Goal: Task Accomplishment & Management: Complete application form

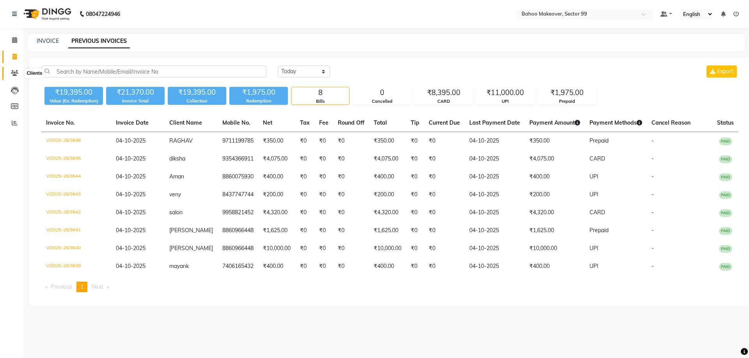
click at [15, 76] on icon at bounding box center [14, 73] width 7 height 6
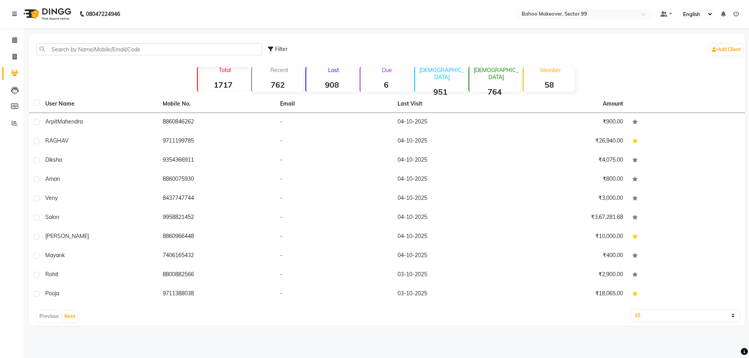
click at [15, 76] on icon at bounding box center [14, 73] width 7 height 6
click at [11, 53] on span at bounding box center [15, 57] width 14 height 9
select select "service"
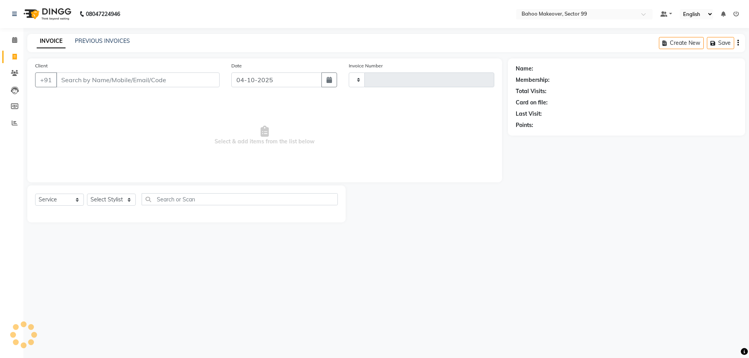
type input "3648"
select select "6856"
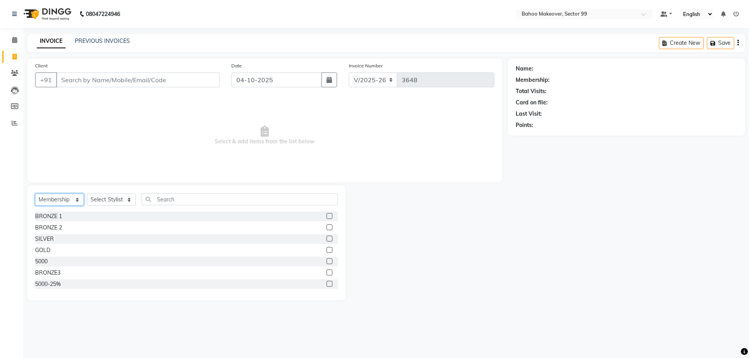
click at [35, 194] on select "Select Service Product Membership Package Voucher Prepaid Gift Card" at bounding box center [59, 200] width 49 height 12
select select "service"
click option "Service" at bounding box center [0, 0] width 0 height 0
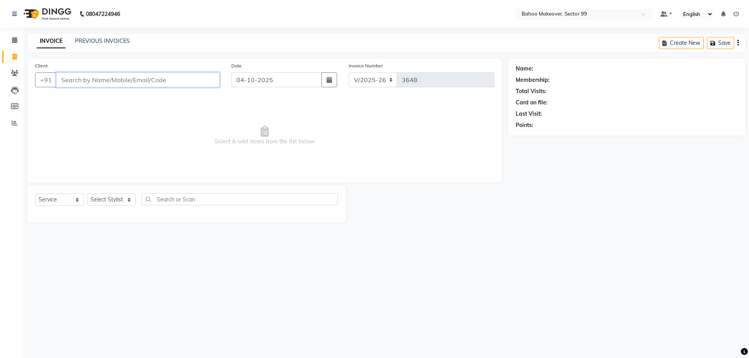
click at [91, 83] on input "Client" at bounding box center [137, 80] width 163 height 15
click at [35, 194] on select "Select Service Product Membership Package Voucher Prepaid Gift Card" at bounding box center [59, 200] width 49 height 12
click option "Service" at bounding box center [0, 0] width 0 height 0
click at [74, 78] on input "Client" at bounding box center [137, 80] width 163 height 15
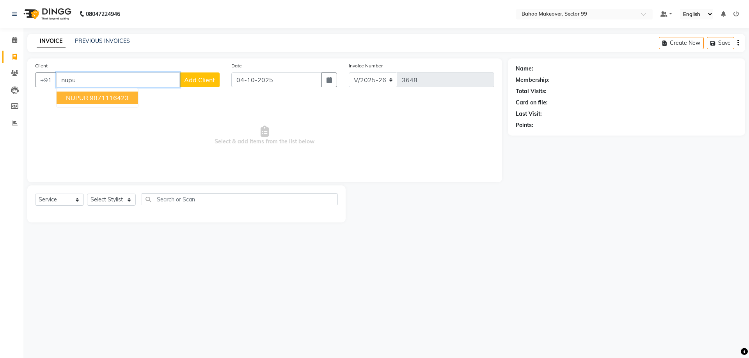
click at [100, 97] on ngb-highlight "9871116423" at bounding box center [109, 98] width 39 height 8
type input "9871116423"
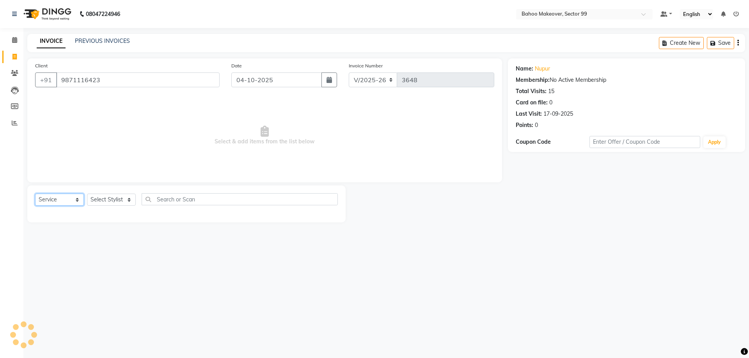
click at [35, 194] on select "Select Service Product Membership Package Voucher Prepaid Gift Card" at bounding box center [59, 200] width 49 height 12
click option "Service" at bounding box center [0, 0] width 0 height 0
click at [87, 194] on select "Select Stylist [PERSON_NAME] Makeover Bahoo Makeover Salon [PERSON_NAME] [PERSO…" at bounding box center [111, 200] width 49 height 12
click at [305, 316] on div "08047224946 Select Location × Bahoo Makeover, Sector 99 Default Panel My Panel …" at bounding box center [374, 179] width 749 height 358
click at [144, 83] on input "9871116423" at bounding box center [137, 80] width 163 height 15
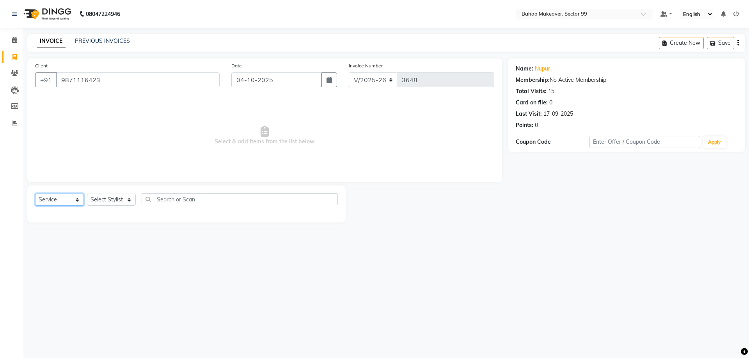
click at [35, 194] on select "Select Service Product Membership Package Voucher Prepaid Gift Card" at bounding box center [59, 200] width 49 height 12
click at [87, 194] on select "Select Stylist [PERSON_NAME] Makeover Bahoo Makeover Salon [PERSON_NAME] [PERSO…" at bounding box center [111, 200] width 49 height 12
select select "87682"
click option "Babita" at bounding box center [0, 0] width 0 height 0
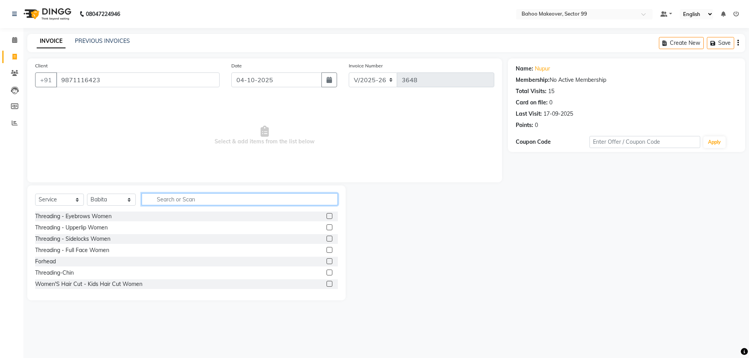
click at [163, 202] on input "text" at bounding box center [240, 199] width 196 height 12
click at [111, 212] on div "Threading - Eyebrows Women" at bounding box center [186, 217] width 303 height 10
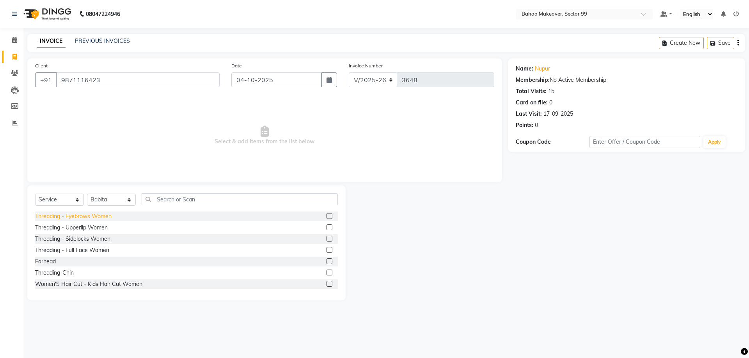
click at [110, 218] on div "Threading - Eyebrows Women" at bounding box center [73, 217] width 76 height 8
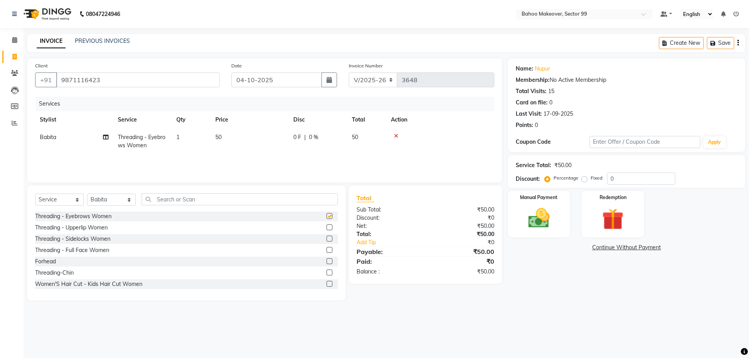
checkbox input "false"
click at [579, 335] on div "08047224946 Select Location × Bahoo Makeover, Sector 99 Default Panel My Panel …" at bounding box center [374, 179] width 749 height 358
click at [542, 216] on img at bounding box center [539, 219] width 36 height 26
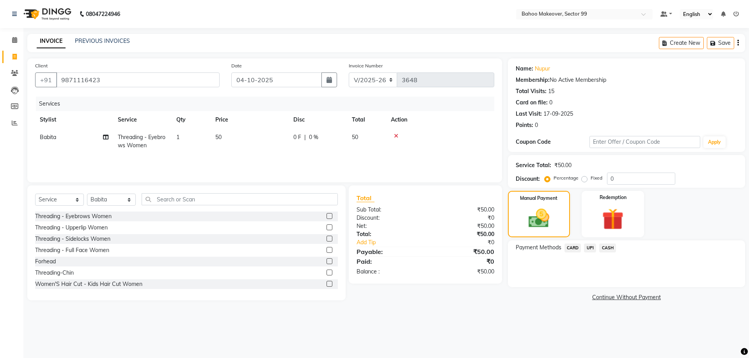
click at [574, 249] on span "CARD" at bounding box center [572, 248] width 17 height 9
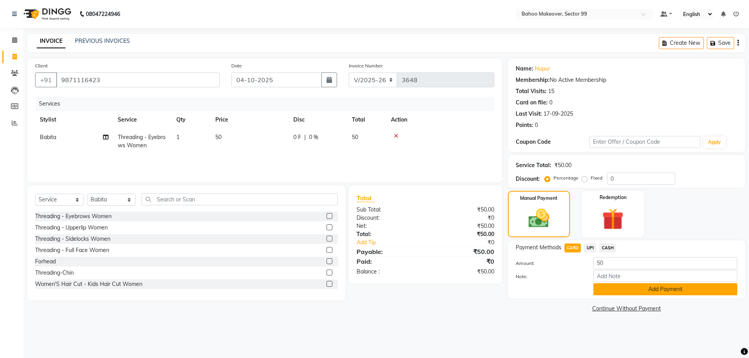
click at [662, 287] on button "Add Payment" at bounding box center [665, 290] width 144 height 12
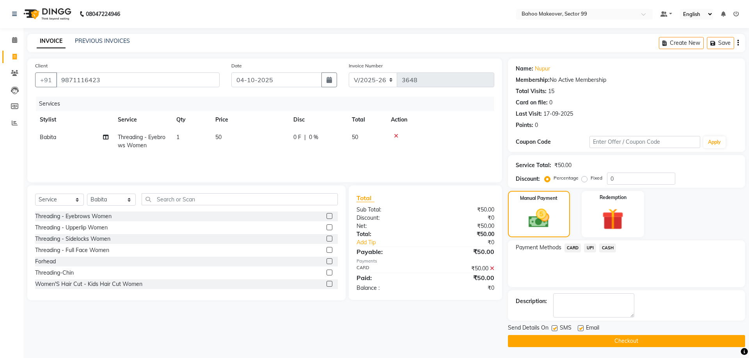
click at [722, 339] on button "Checkout" at bounding box center [626, 341] width 237 height 12
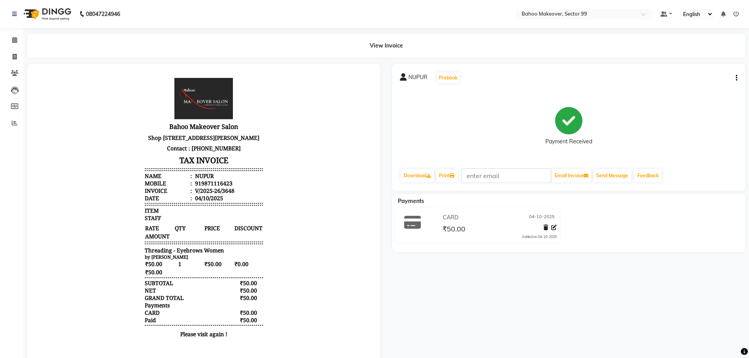
select select "service"
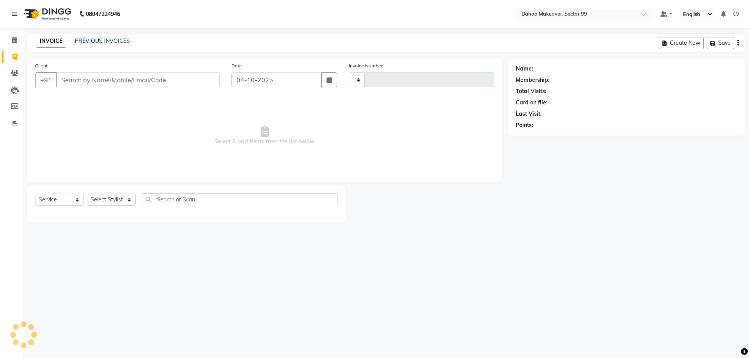
type input "3649"
select select "6856"
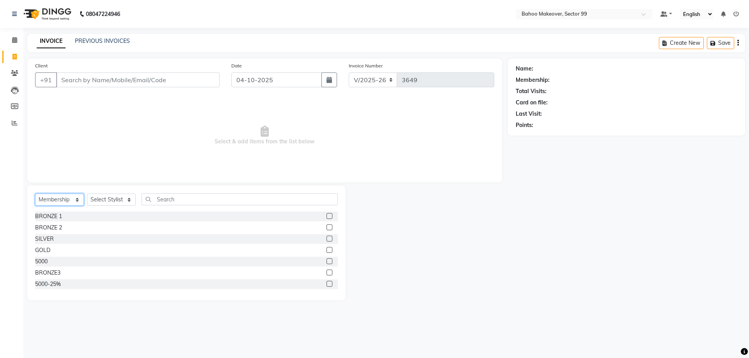
click at [35, 194] on select "Select Service Product Membership Package Voucher Prepaid Gift Card" at bounding box center [59, 200] width 49 height 12
select select "service"
click option "Service" at bounding box center [0, 0] width 0 height 0
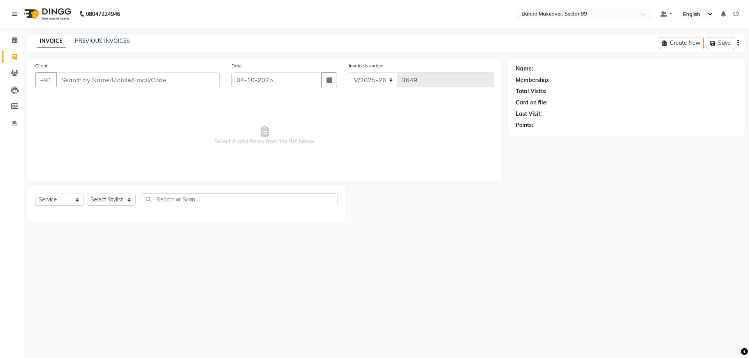
drag, startPoint x: 86, startPoint y: 197, endPoint x: 97, endPoint y: 200, distance: 11.2
click at [87, 197] on div "Select Service Product Membership Package Voucher Prepaid Gift Card Select Styl…" at bounding box center [186, 202] width 303 height 18
click at [87, 194] on select "Select Stylist [PERSON_NAME] Makeover Bahoo Makeover Salon [PERSON_NAME] [PERSO…" at bounding box center [111, 200] width 49 height 12
select select "64177"
click option "[PERSON_NAME]" at bounding box center [0, 0] width 0 height 0
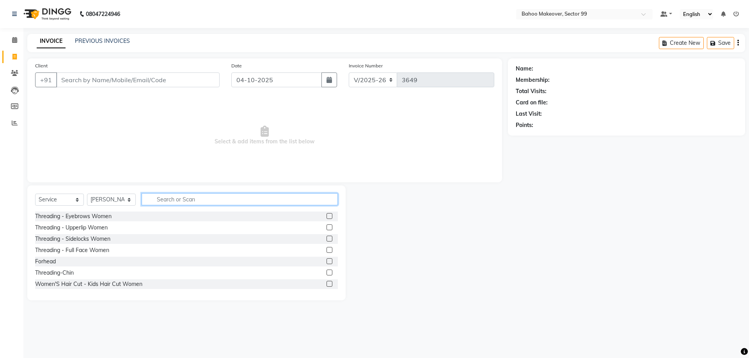
click at [171, 202] on input "text" at bounding box center [240, 199] width 196 height 12
type input "clean"
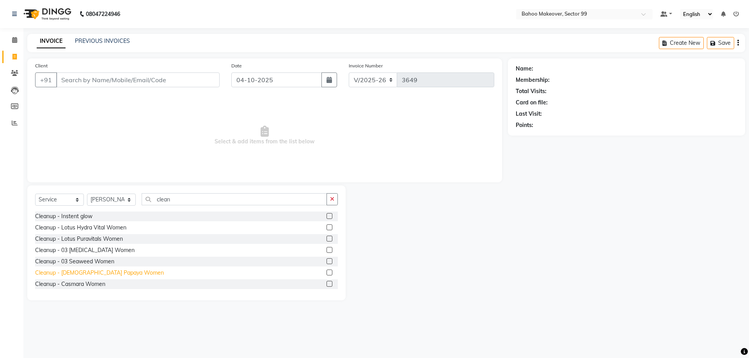
click at [75, 272] on div "Cleanup - [DEMOGRAPHIC_DATA] Papaya Women" at bounding box center [99, 273] width 129 height 8
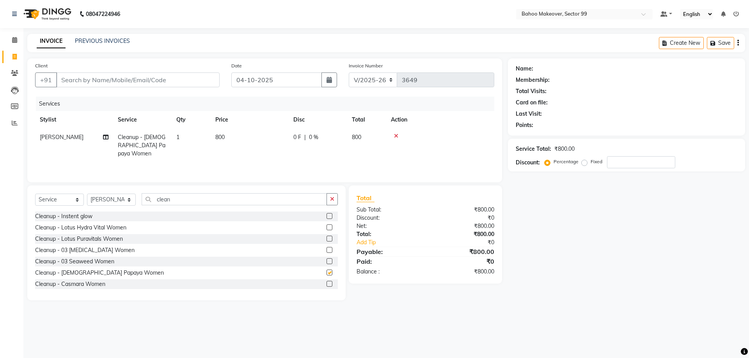
checkbox input "false"
click at [184, 200] on input "clean" at bounding box center [234, 199] width 185 height 12
type input "c"
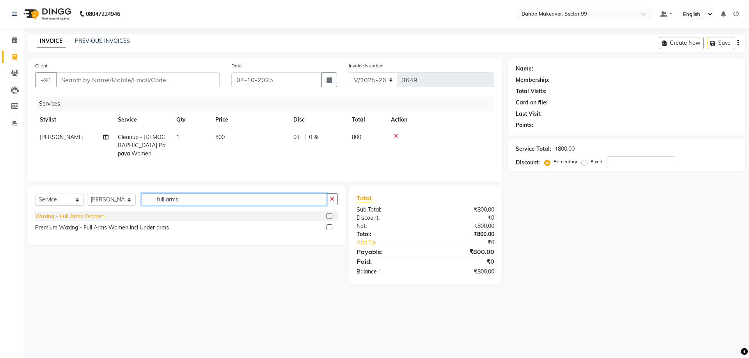
type input "full arms"
click at [55, 215] on div "Waxing - Full Arms Women" at bounding box center [69, 217] width 69 height 8
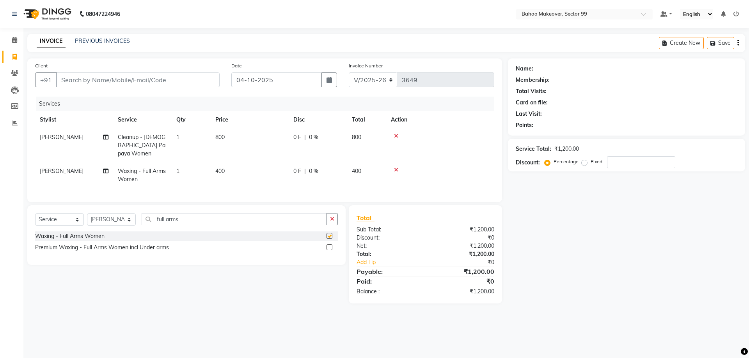
checkbox input "false"
click at [191, 213] on input "full arms" at bounding box center [234, 219] width 185 height 12
type input "f"
type input "half le"
click at [87, 244] on div "Waxing- Half Legs Women" at bounding box center [69, 248] width 69 height 8
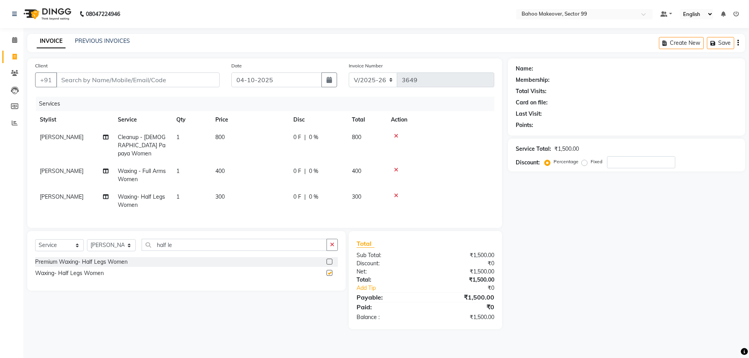
checkbox input "false"
click at [198, 240] on input "half le" at bounding box center [234, 245] width 185 height 12
type input "h"
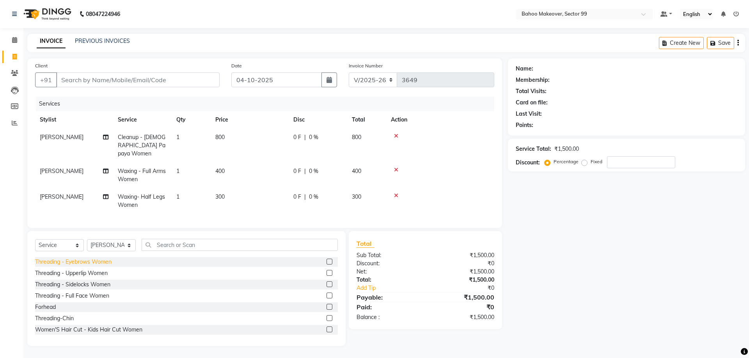
click at [84, 258] on div "Threading - Eyebrows Women" at bounding box center [73, 262] width 76 height 8
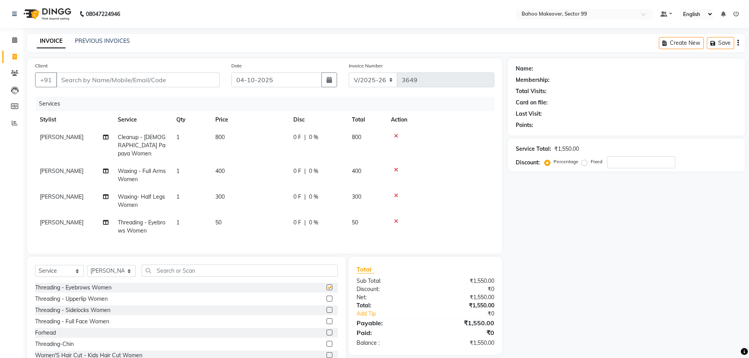
checkbox input "false"
click at [83, 295] on div "Threading - Upperlip Women" at bounding box center [71, 299] width 73 height 8
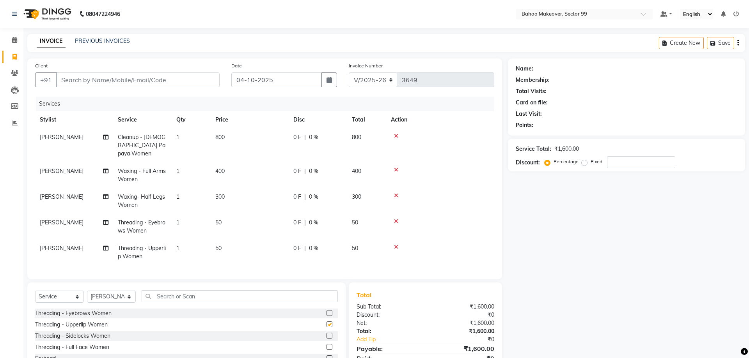
checkbox input "false"
click at [53, 355] on div "Forhead" at bounding box center [45, 359] width 21 height 8
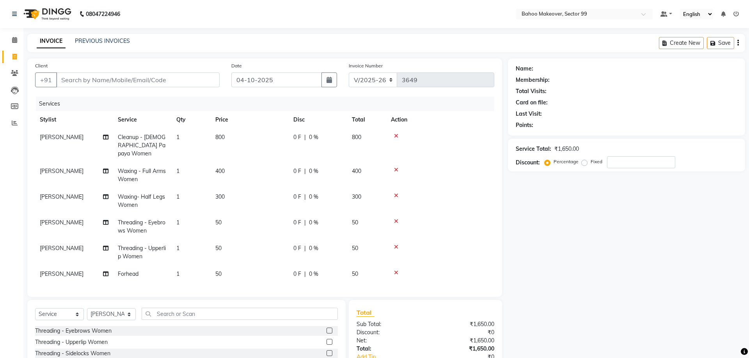
checkbox input "false"
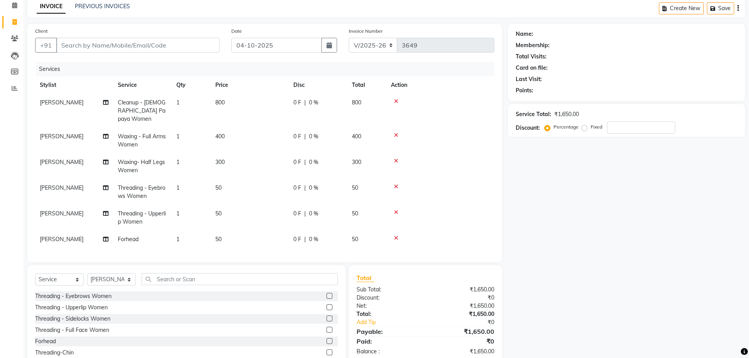
scroll to position [44, 0]
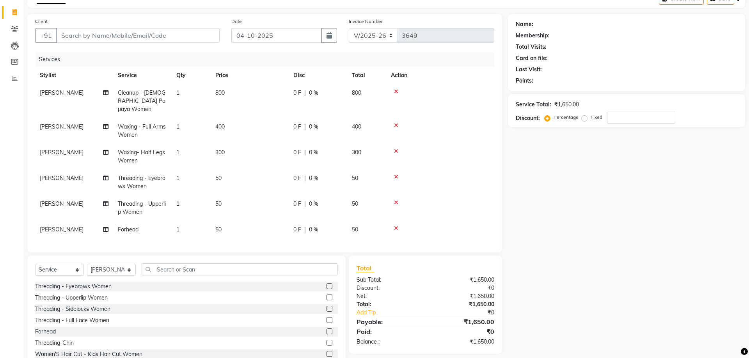
click at [395, 226] on icon at bounding box center [396, 228] width 4 height 5
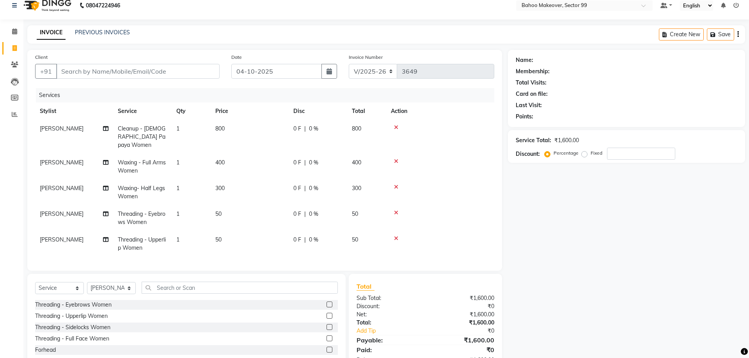
scroll to position [0, 0]
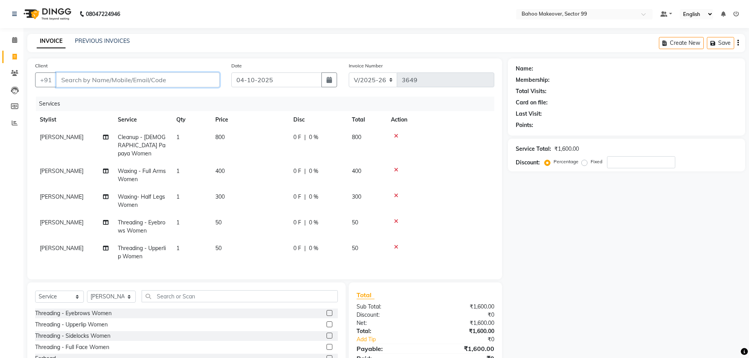
click at [64, 78] on input "Client" at bounding box center [137, 80] width 163 height 15
click at [152, 81] on input "Client" at bounding box center [137, 80] width 163 height 15
click at [155, 84] on input "Client" at bounding box center [137, 80] width 163 height 15
click at [140, 81] on input "Client" at bounding box center [137, 80] width 163 height 15
click at [95, 80] on input "Client" at bounding box center [137, 80] width 163 height 15
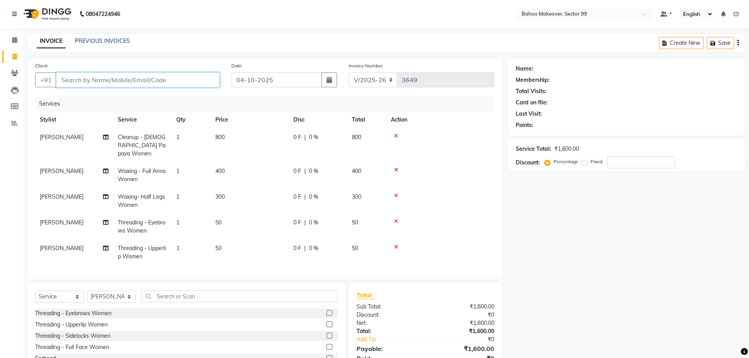
click at [68, 80] on input "Client" at bounding box center [137, 80] width 163 height 15
type input "9"
type input "0"
type input "9999844447"
click at [190, 80] on span "Add Client" at bounding box center [199, 80] width 31 height 8
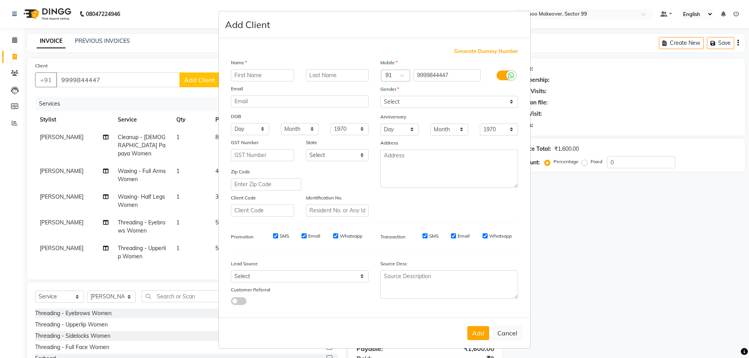
click at [242, 76] on input "text" at bounding box center [262, 75] width 63 height 12
click at [235, 75] on input "satish" at bounding box center [262, 75] width 63 height 12
click at [236, 76] on input "satish" at bounding box center [262, 75] width 63 height 12
click at [271, 73] on input "Satish" at bounding box center [262, 75] width 63 height 12
type input "Satish"
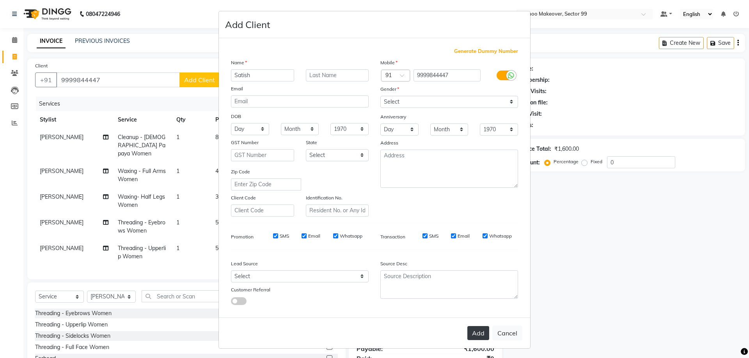
click at [475, 335] on button "Add" at bounding box center [478, 333] width 22 height 14
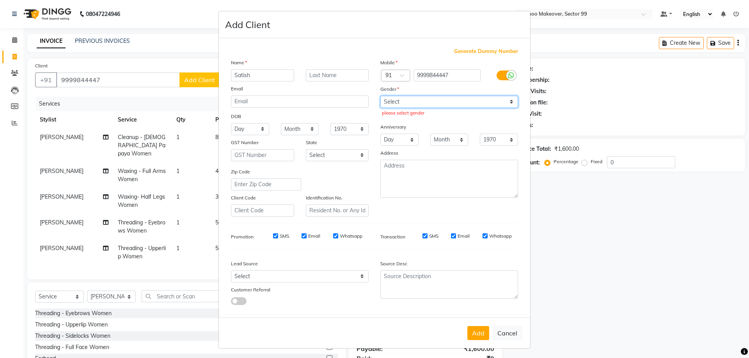
click at [380, 96] on select "Select [DEMOGRAPHIC_DATA] [DEMOGRAPHIC_DATA] Other Prefer Not To Say" at bounding box center [449, 102] width 138 height 12
select select "[DEMOGRAPHIC_DATA]"
click option "[DEMOGRAPHIC_DATA]" at bounding box center [0, 0] width 0 height 0
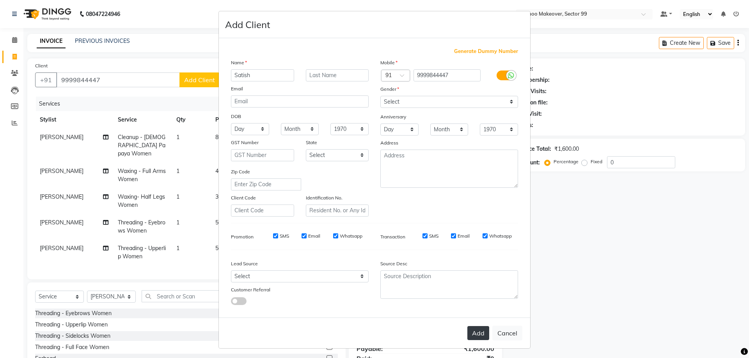
click at [478, 333] on button "Add" at bounding box center [478, 333] width 22 height 14
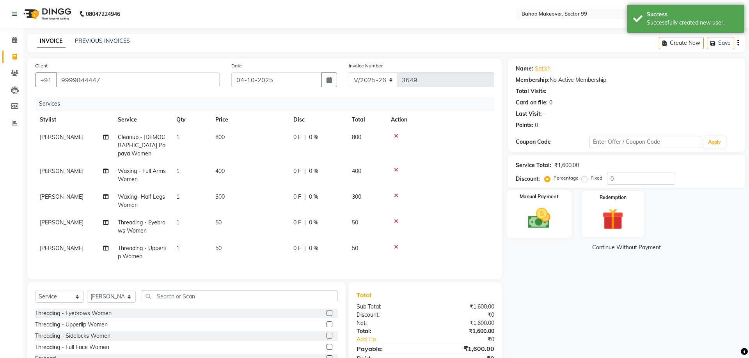
click at [518, 214] on div "Manual Payment" at bounding box center [538, 214] width 65 height 48
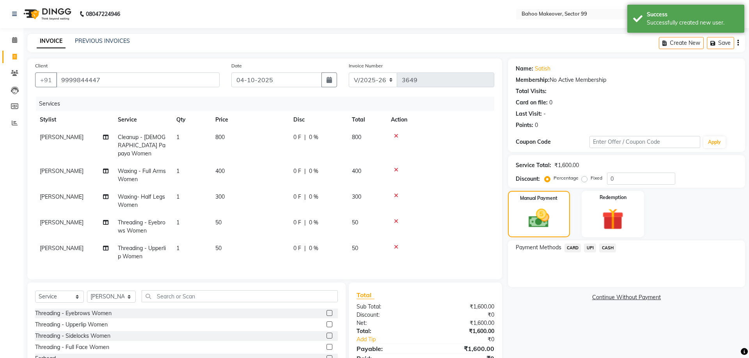
click at [594, 246] on span "UPI" at bounding box center [590, 248] width 12 height 9
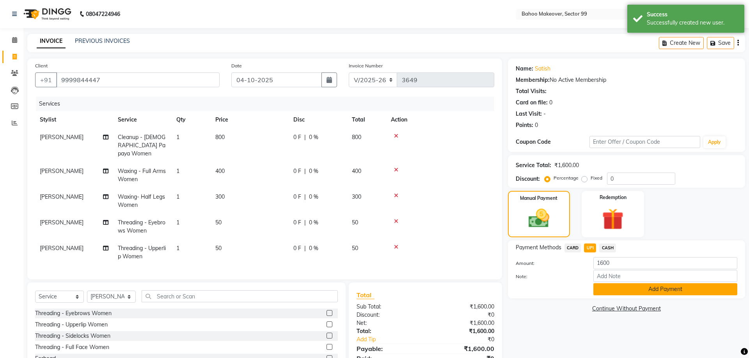
click at [613, 289] on button "Add Payment" at bounding box center [665, 290] width 144 height 12
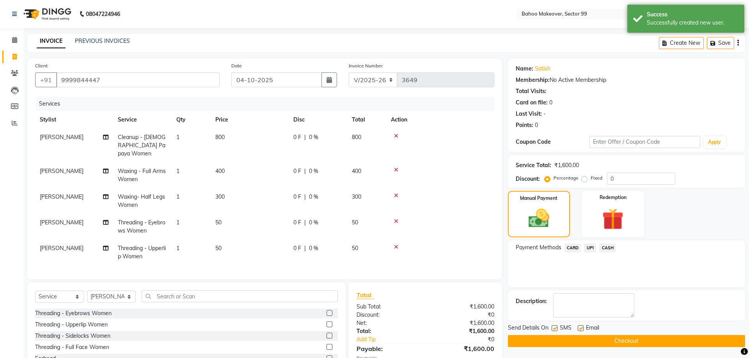
click at [623, 339] on button "Checkout" at bounding box center [626, 341] width 237 height 12
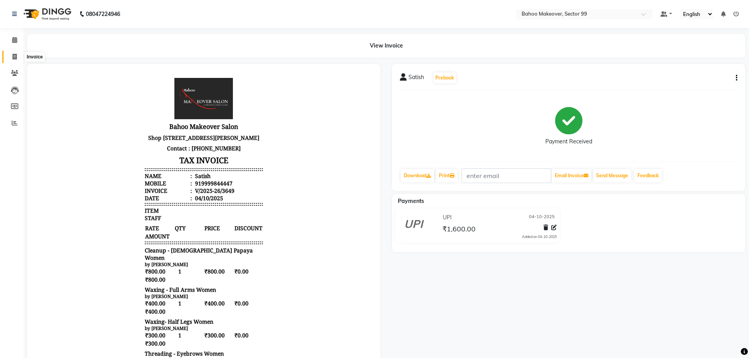
click at [15, 58] on icon at bounding box center [14, 57] width 4 height 6
select select "service"
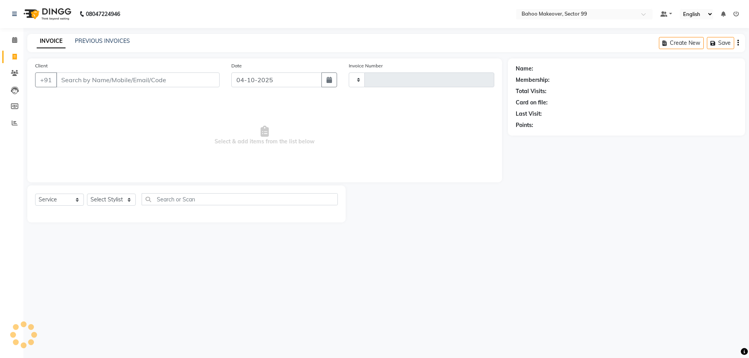
type input "3650"
select select "6856"
select select "membership"
click at [97, 42] on link "PREVIOUS INVOICES" at bounding box center [102, 40] width 55 height 7
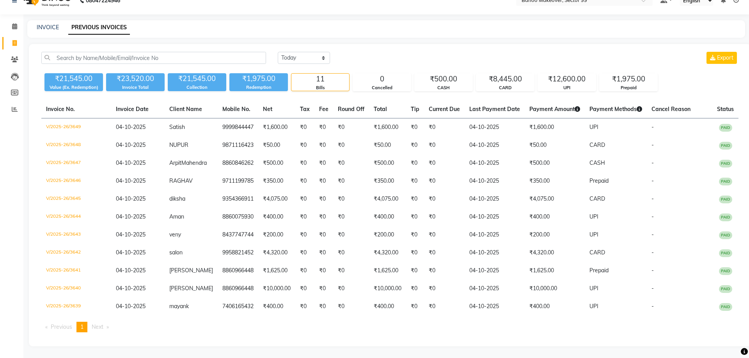
scroll to position [21, 0]
click at [41, 24] on link "INVOICE" at bounding box center [48, 27] width 22 height 7
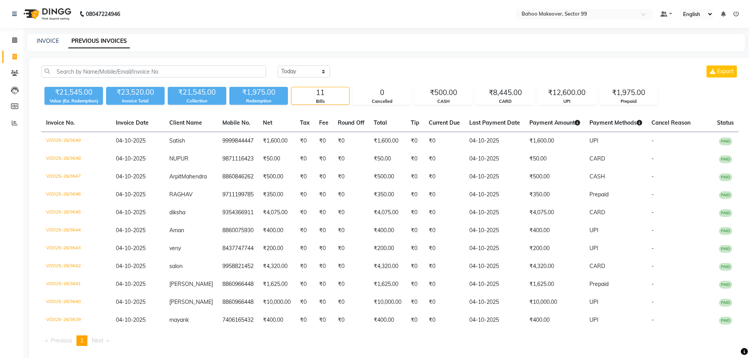
select select "6856"
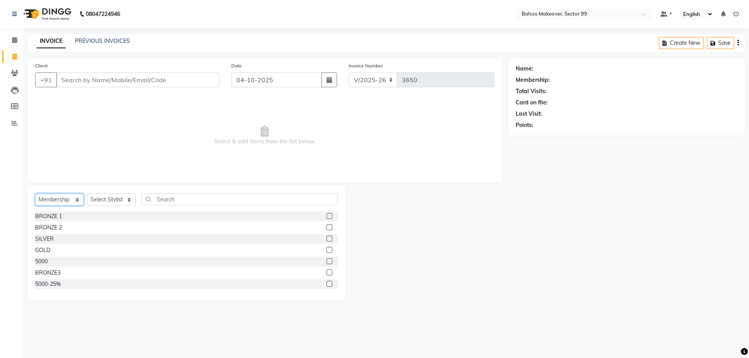
click at [35, 194] on select "Select Service Product Membership Package Voucher Prepaid Gift Card" at bounding box center [59, 200] width 49 height 12
select select "service"
click option "Service" at bounding box center [0, 0] width 0 height 0
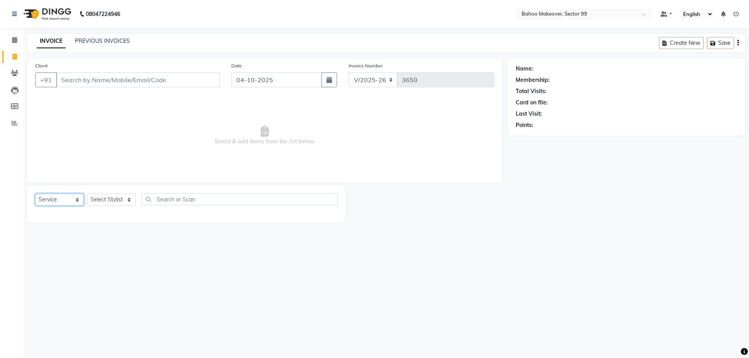
click at [35, 194] on select "Select Service Product Membership Package Voucher Prepaid Gift Card" at bounding box center [59, 200] width 49 height 12
click option "Service" at bounding box center [0, 0] width 0 height 0
click at [15, 127] on span at bounding box center [15, 123] width 14 height 9
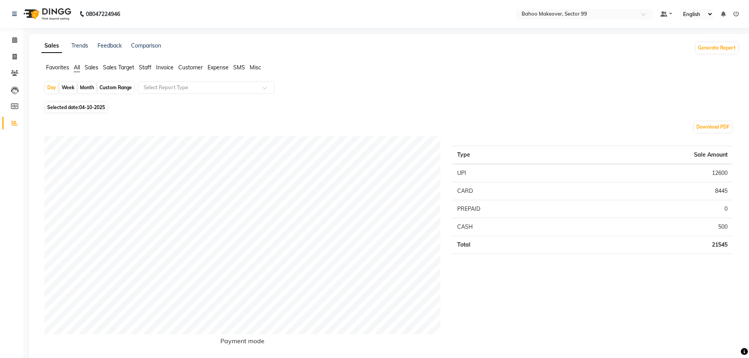
click at [87, 87] on div "Month" at bounding box center [87, 87] width 18 height 11
select select "10"
select select "2025"
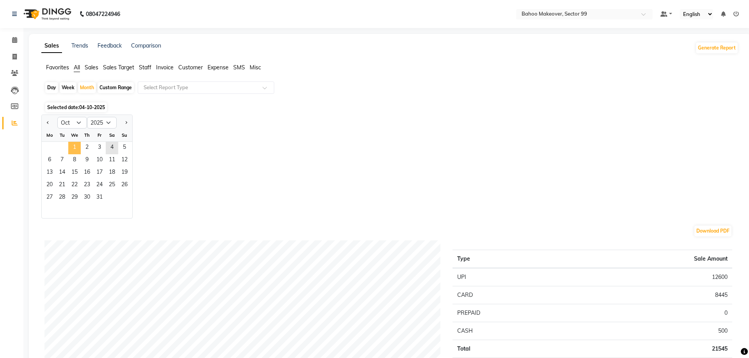
click at [77, 149] on span "1" at bounding box center [74, 148] width 12 height 12
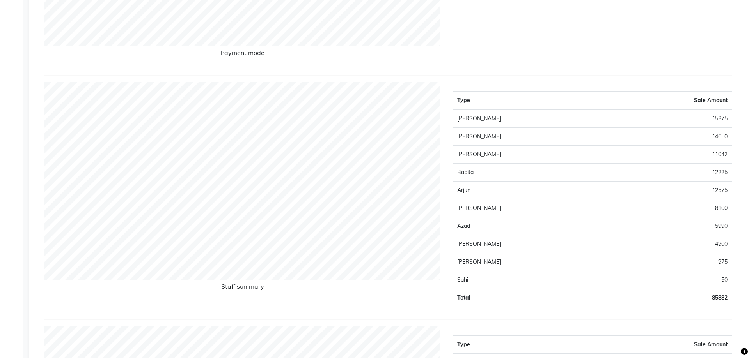
scroll to position [282, 0]
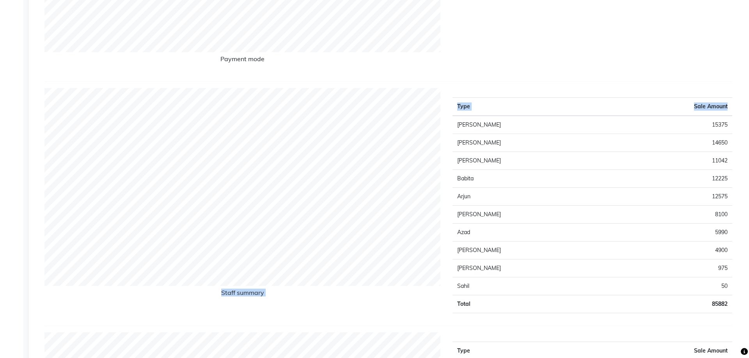
drag, startPoint x: 739, startPoint y: 55, endPoint x: 718, endPoint y: 37, distance: 28.5
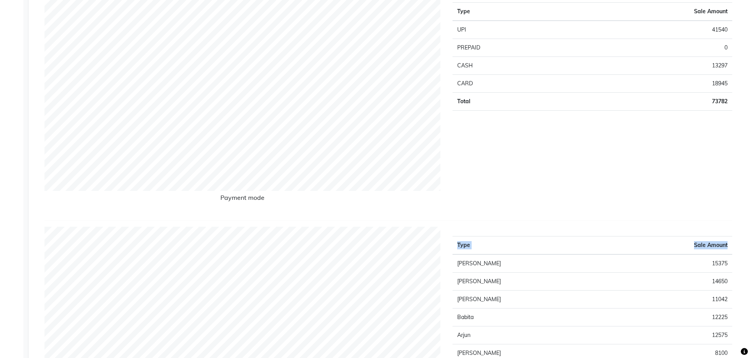
scroll to position [66, 0]
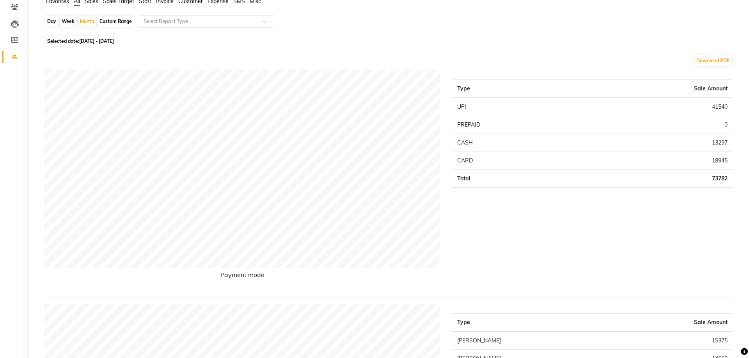
click at [144, 1] on span "Staff" at bounding box center [145, 1] width 12 height 7
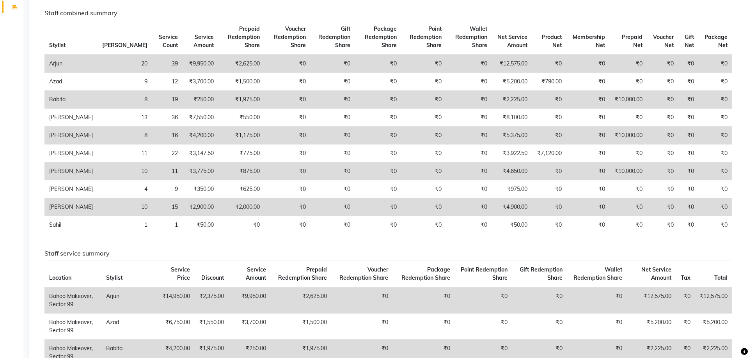
scroll to position [119, 0]
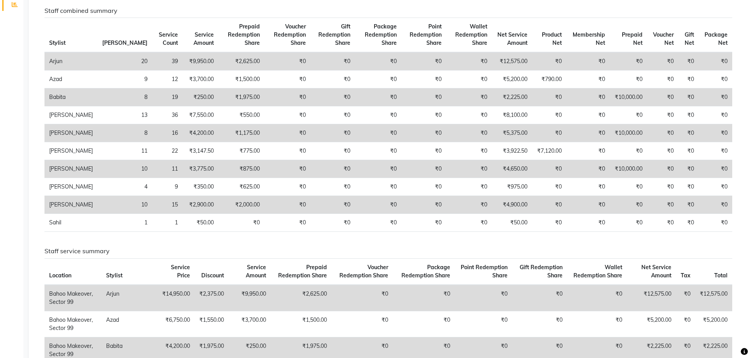
select select "6856"
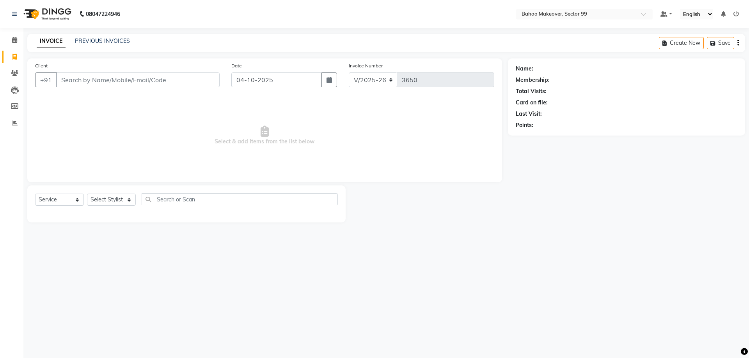
select select "membership"
